Goal: Information Seeking & Learning: Check status

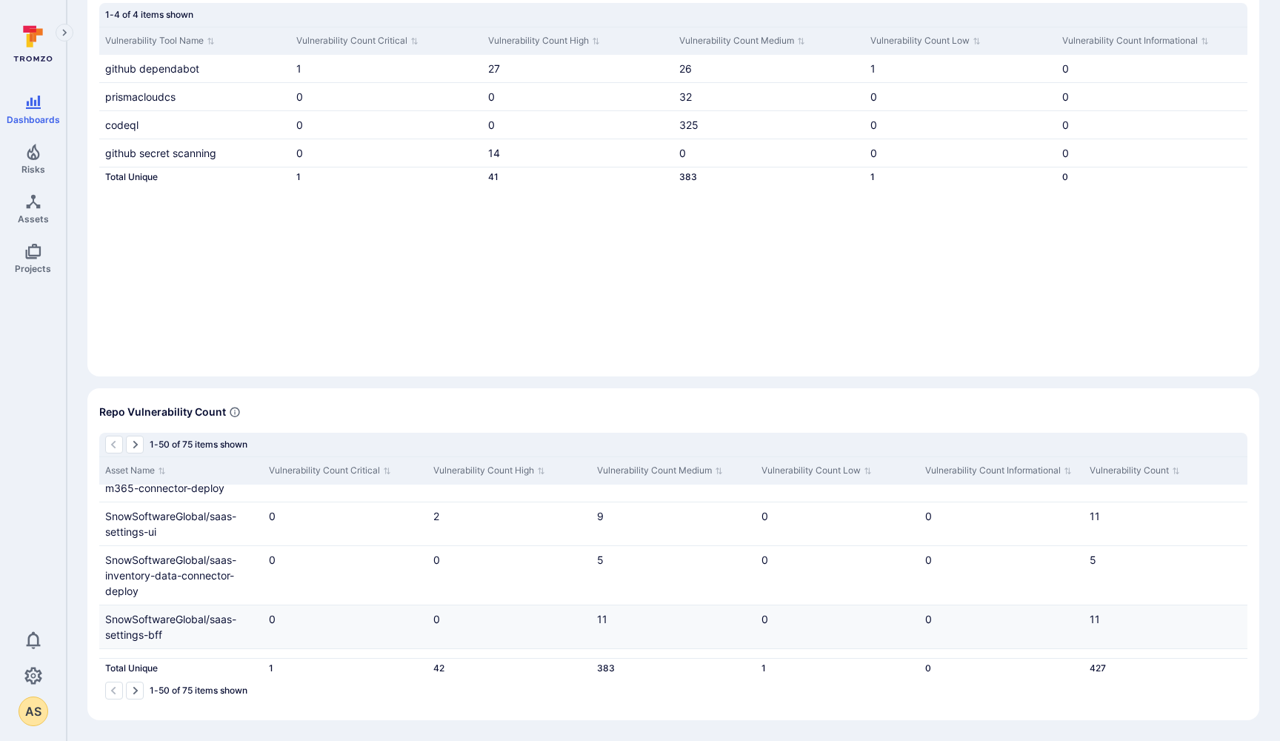
scroll to position [1064, 0]
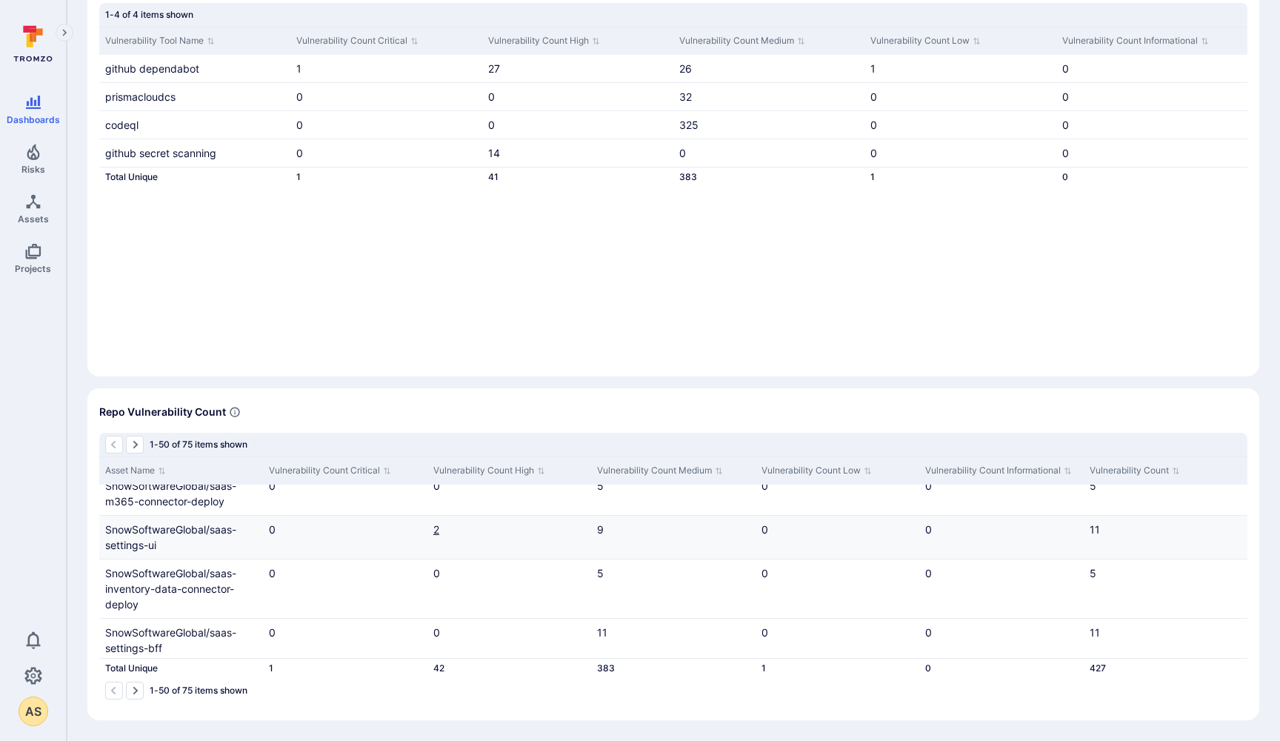
click at [438, 536] on link "2" at bounding box center [436, 529] width 6 height 13
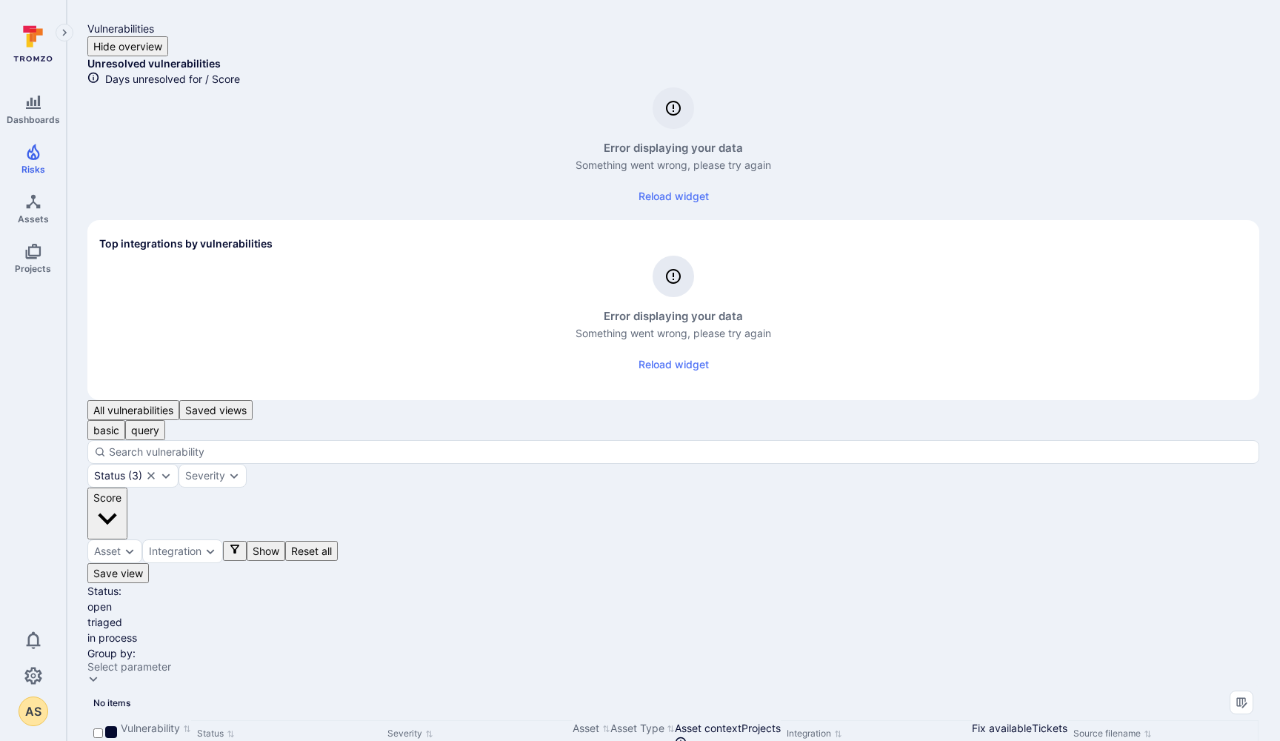
click at [630, 210] on button "Reload widget" at bounding box center [674, 196] width 88 height 27
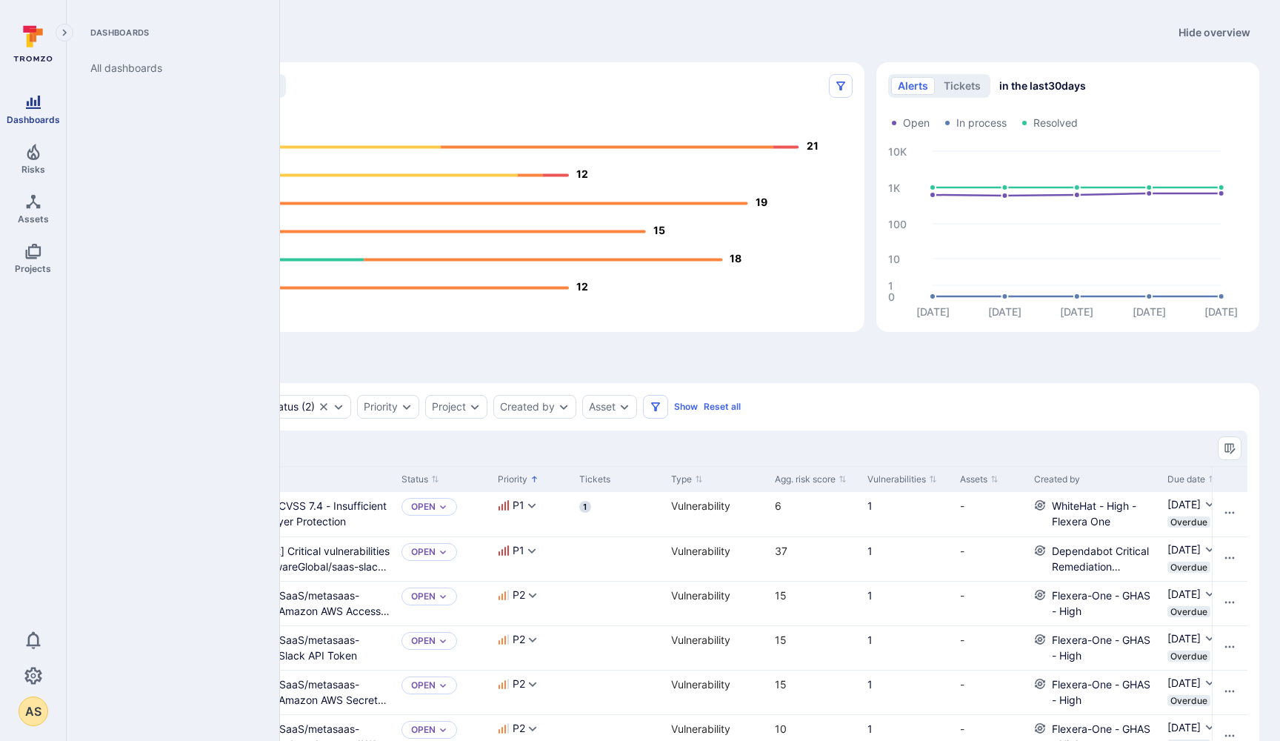
click at [33, 105] on icon "Dashboards" at bounding box center [33, 102] width 18 height 18
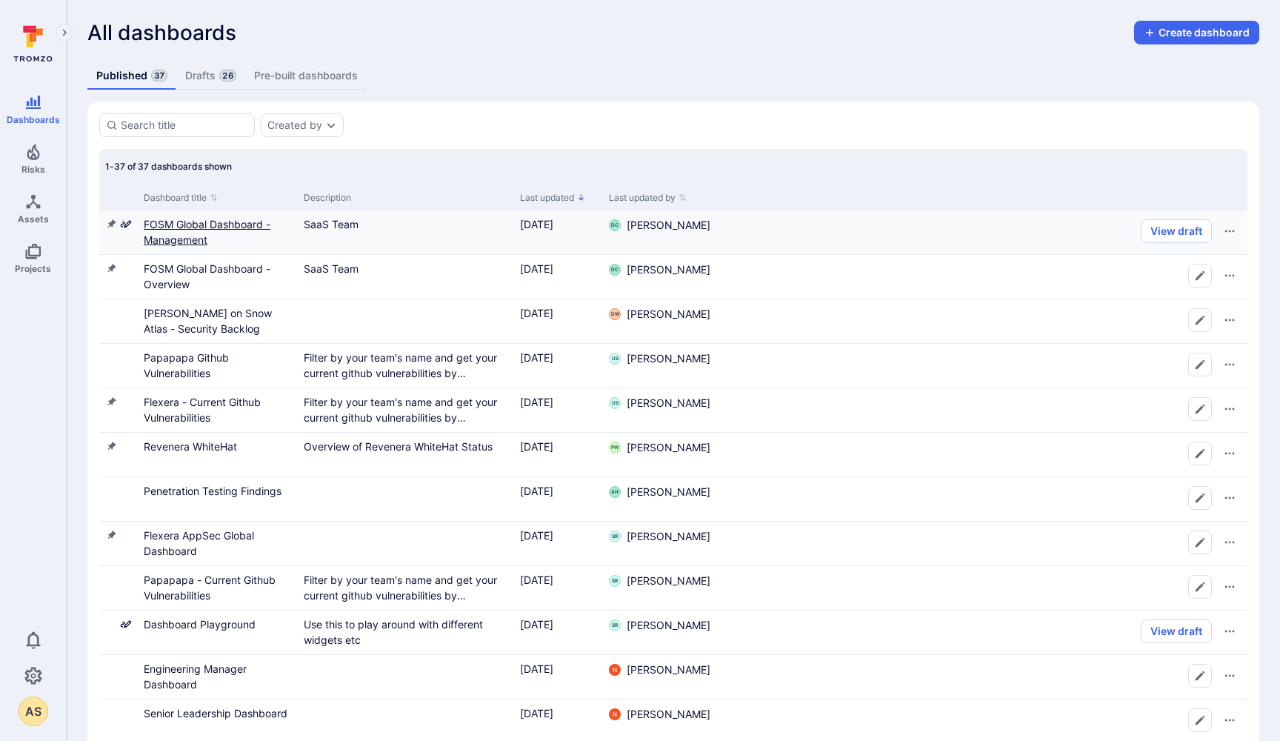
click at [204, 227] on link "FOSM Global Dashboard - Management" at bounding box center [207, 232] width 127 height 28
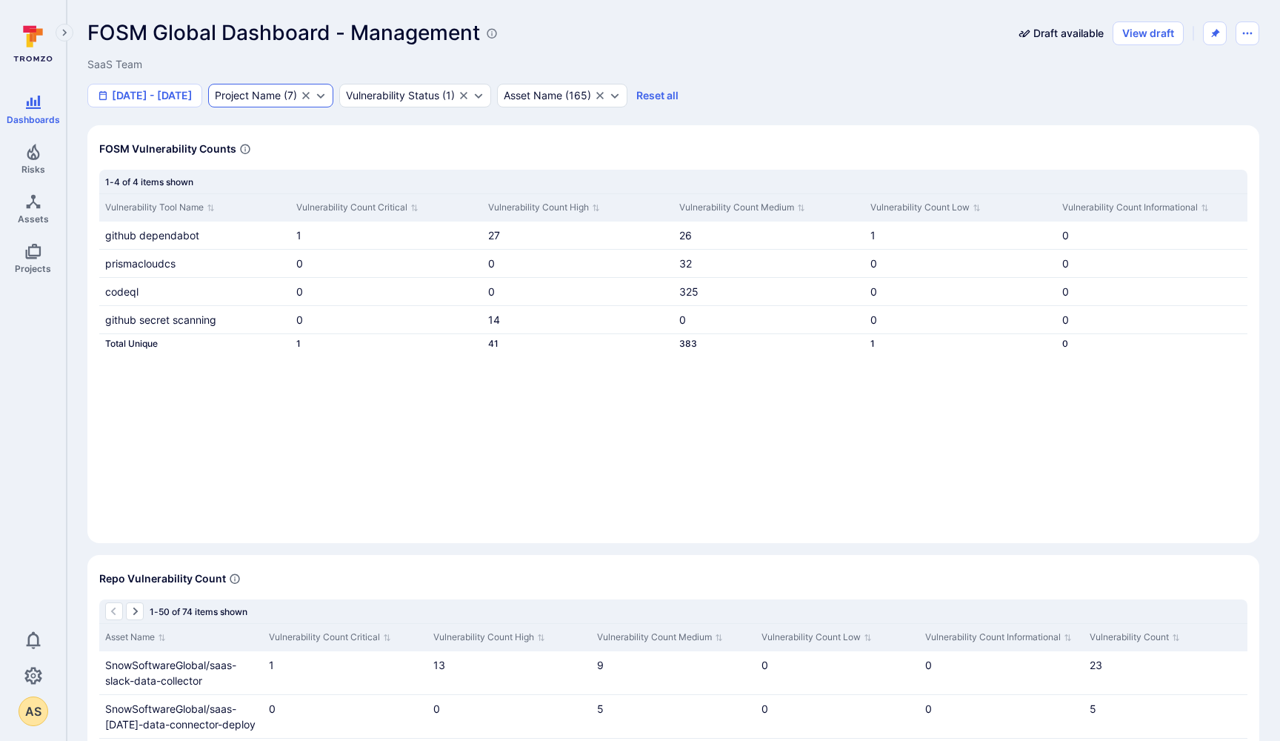
click at [281, 94] on div "Project Name" at bounding box center [248, 96] width 66 height 12
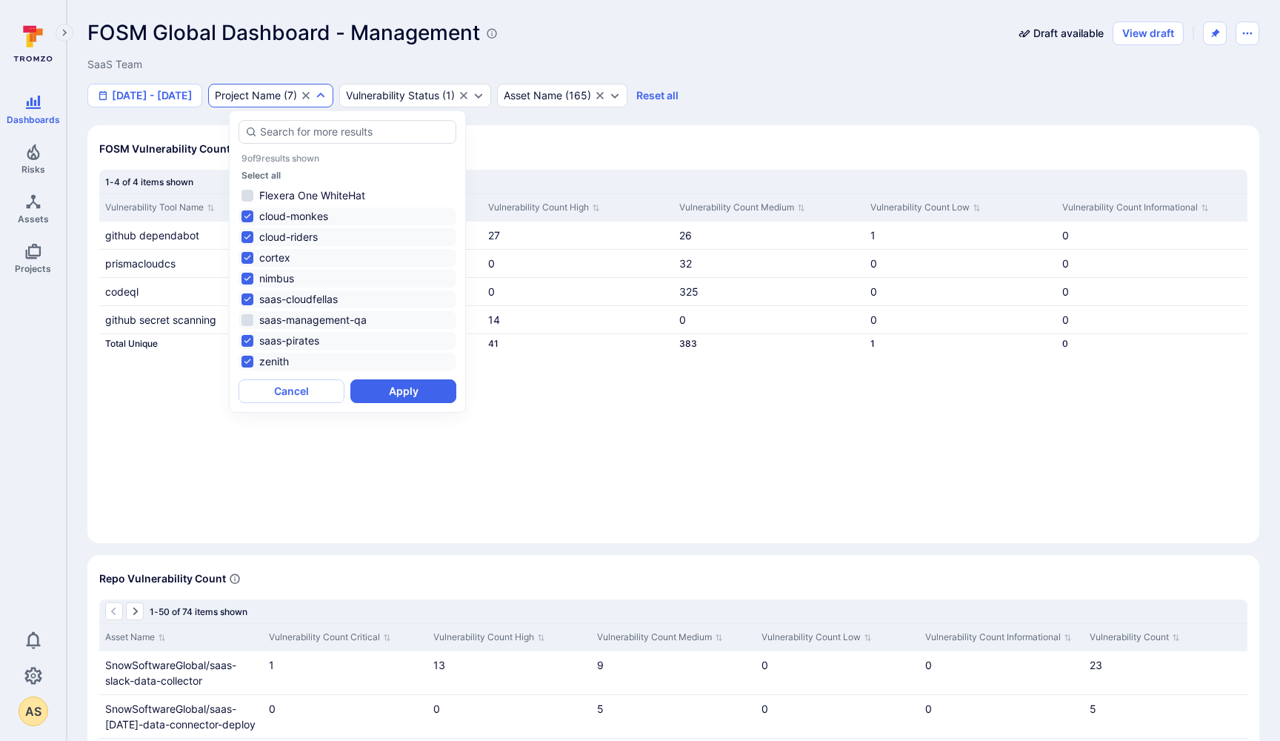
click at [247, 315] on li "saas-management-qa" at bounding box center [348, 320] width 218 height 18
click at [418, 390] on button "Apply" at bounding box center [403, 391] width 106 height 24
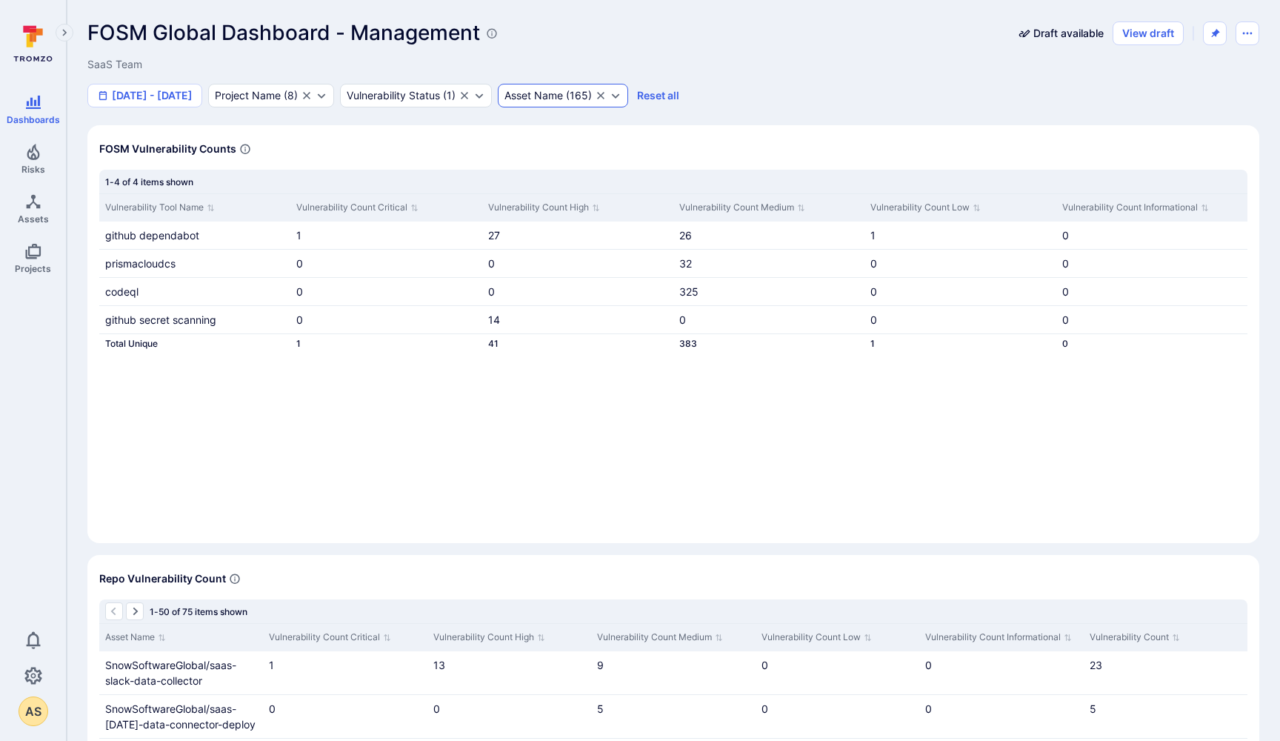
click at [553, 94] on div "Asset Name" at bounding box center [533, 96] width 59 height 12
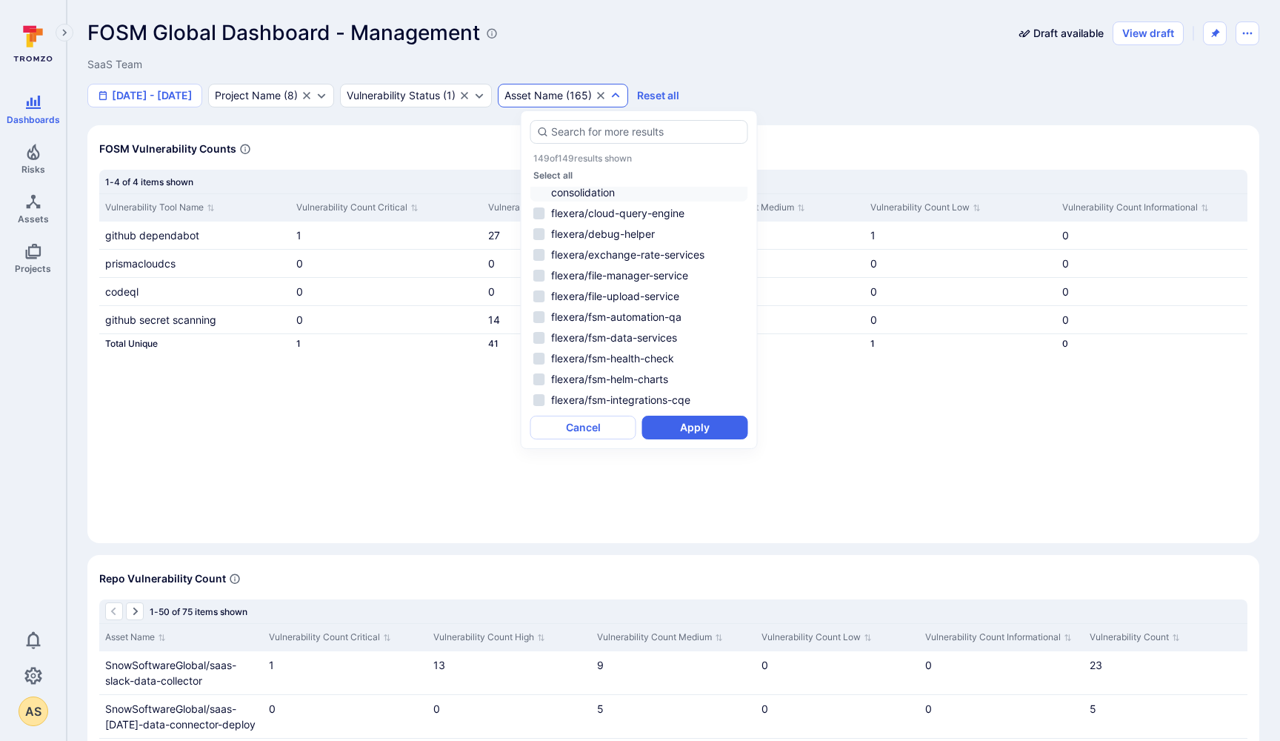
scroll to position [3378, 0]
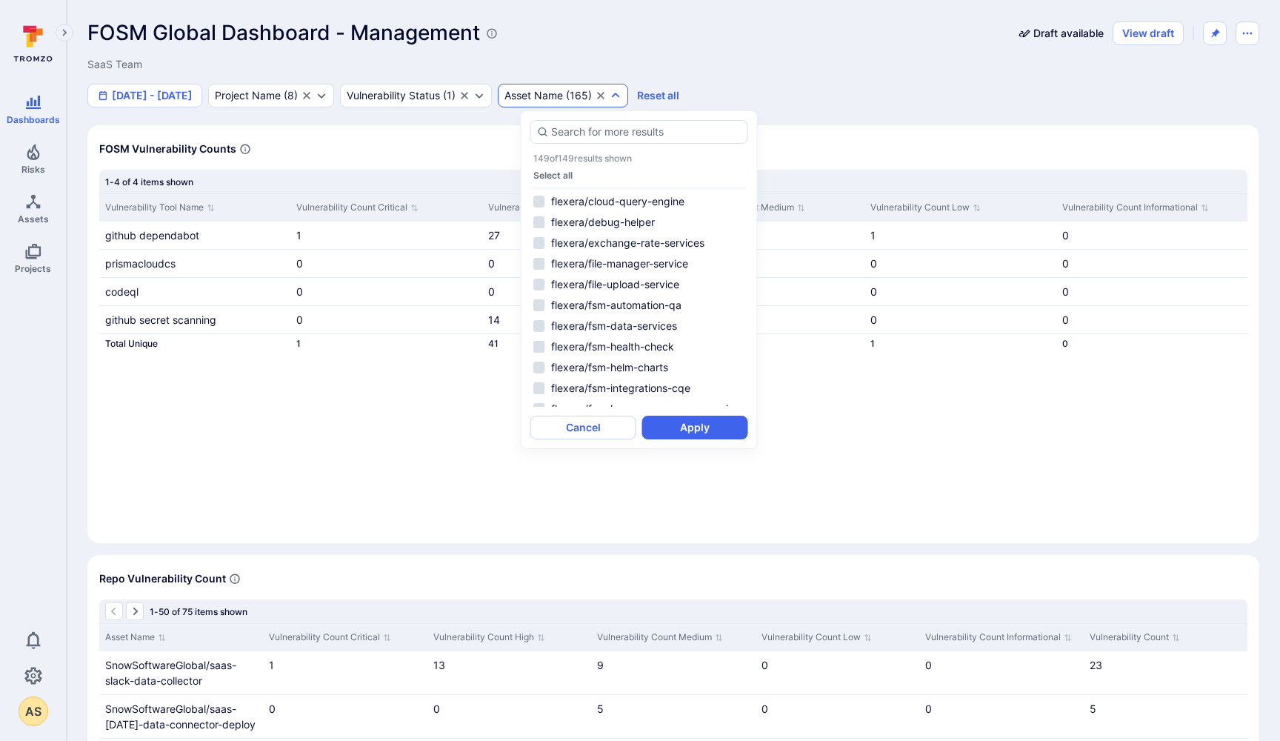
click at [390, 144] on div "FOSM Vulnerability Counts" at bounding box center [673, 149] width 1148 height 24
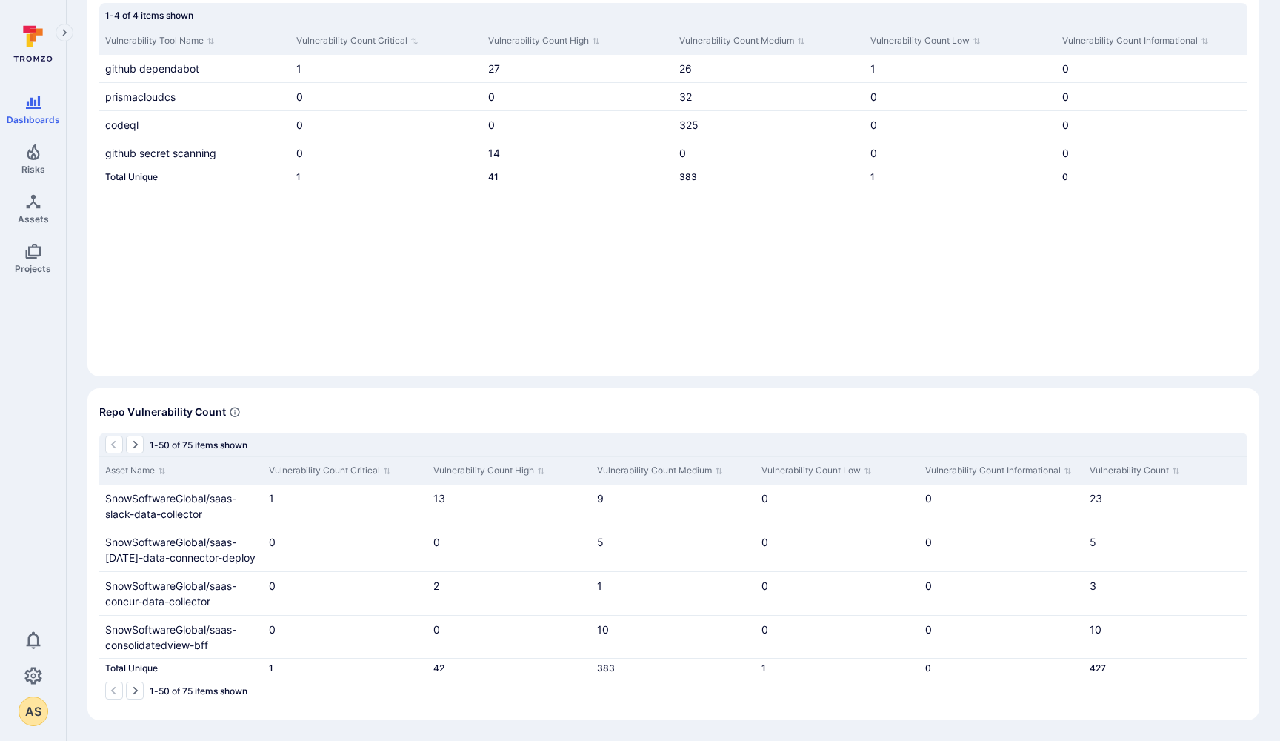
scroll to position [167, 0]
click at [133, 692] on icon "Go to the next page" at bounding box center [135, 690] width 12 height 12
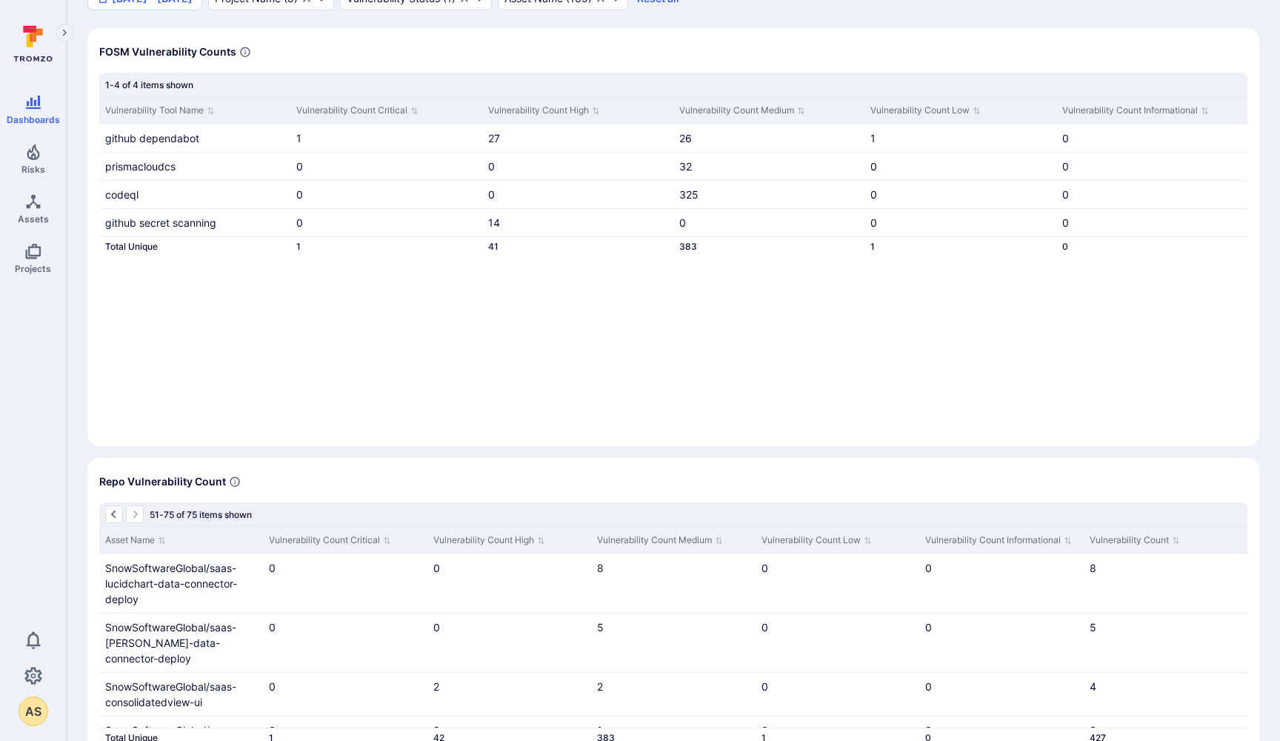
scroll to position [96, 0]
